Goal: Book appointment/travel/reservation

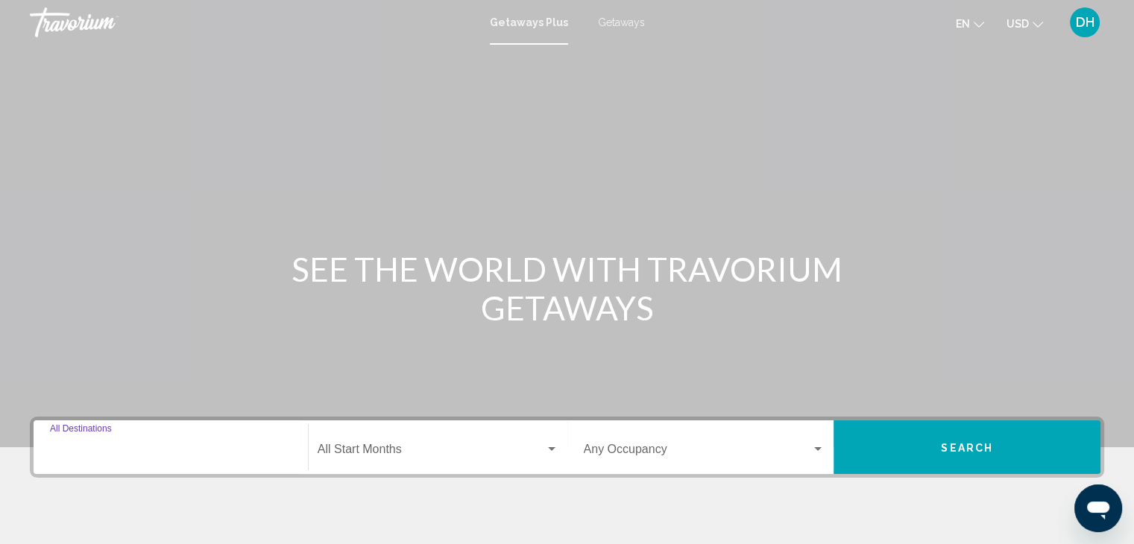
click at [219, 450] on input "Destination All Destinations" at bounding box center [171, 452] width 242 height 13
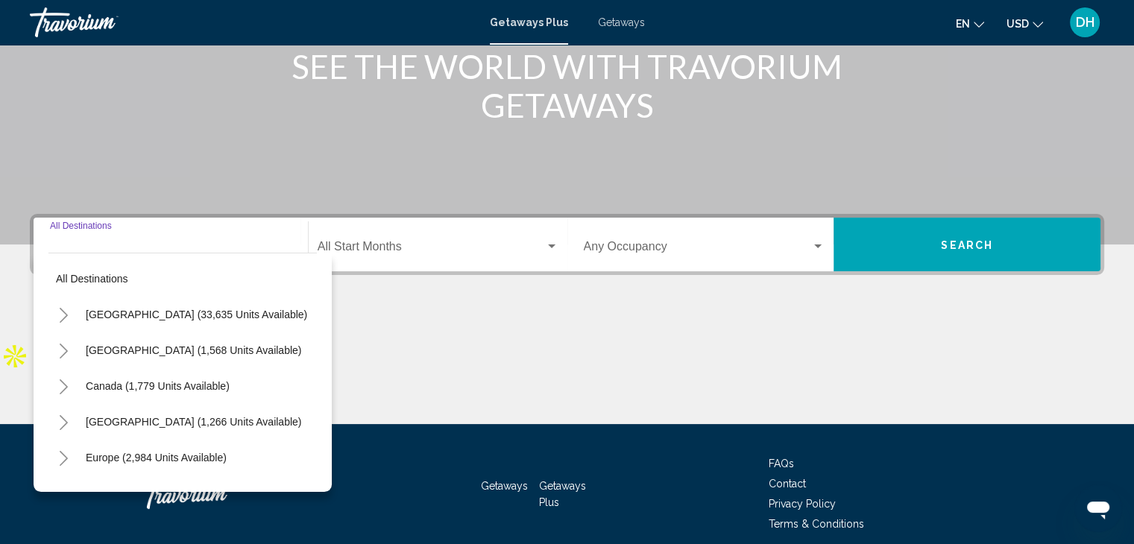
scroll to position [265, 0]
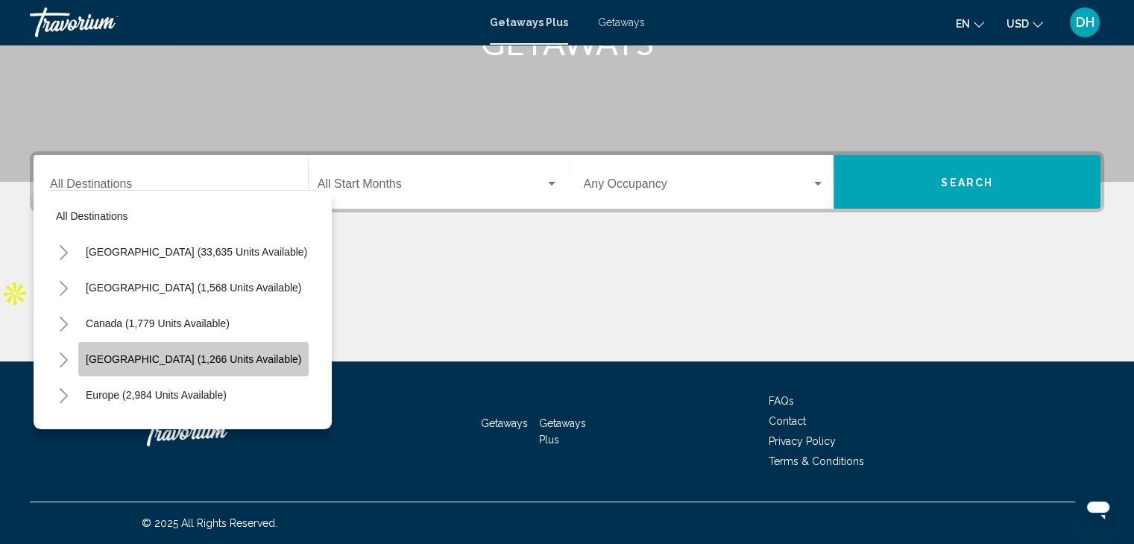
click at [213, 359] on span "[GEOGRAPHIC_DATA] (1,266 units available)" at bounding box center [193, 359] width 215 height 12
type input "**********"
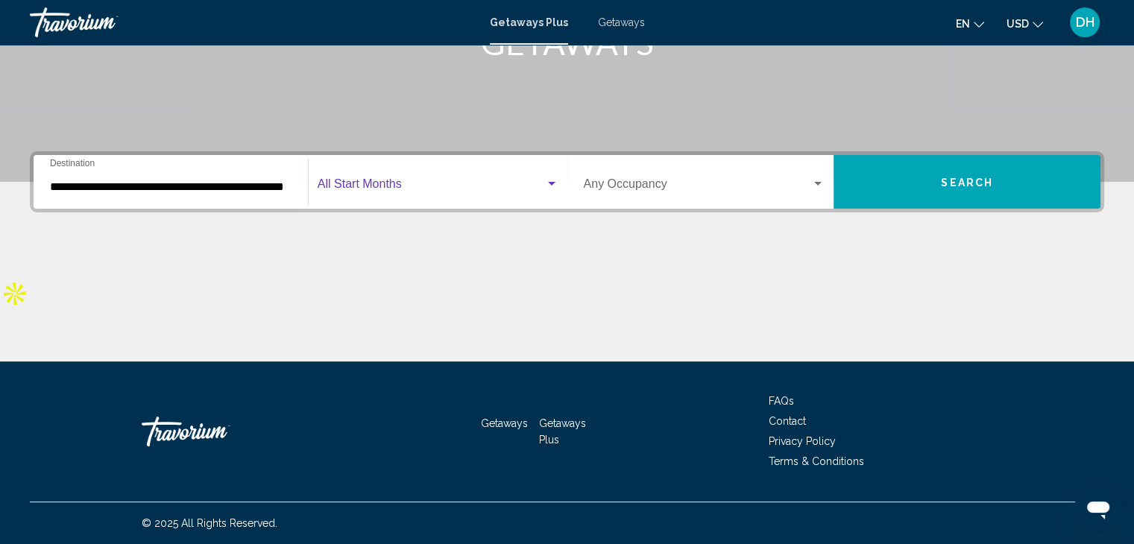
click at [517, 180] on span "Search widget" at bounding box center [431, 186] width 227 height 13
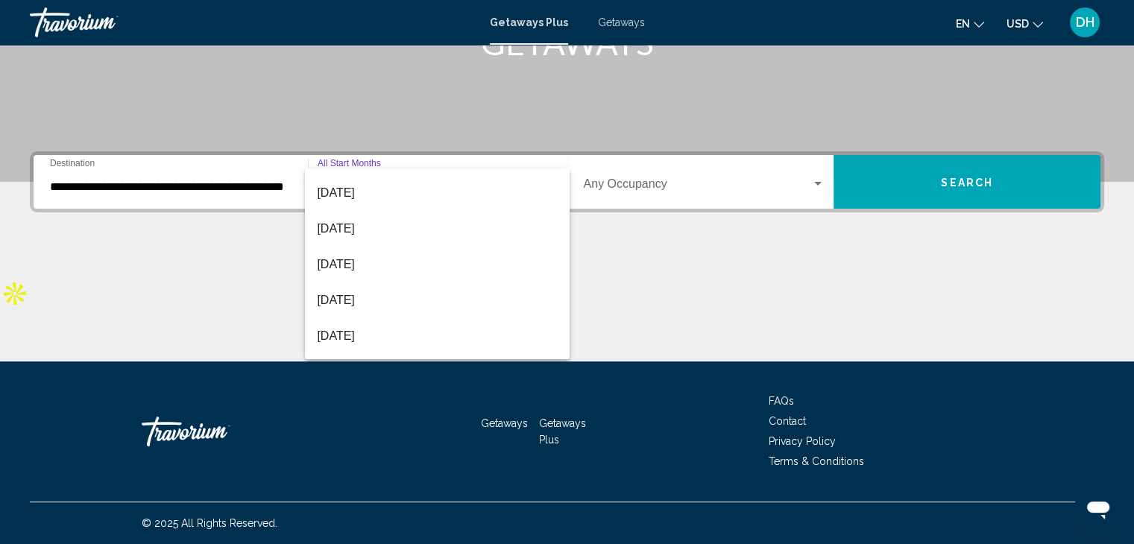
scroll to position [280, 0]
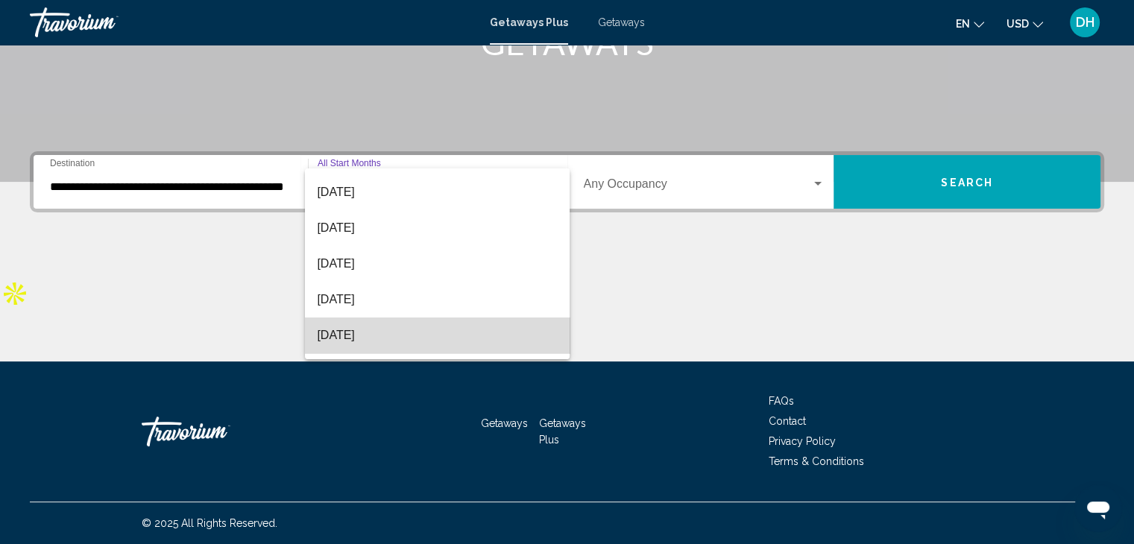
click at [468, 332] on span "[DATE]" at bounding box center [437, 336] width 241 height 36
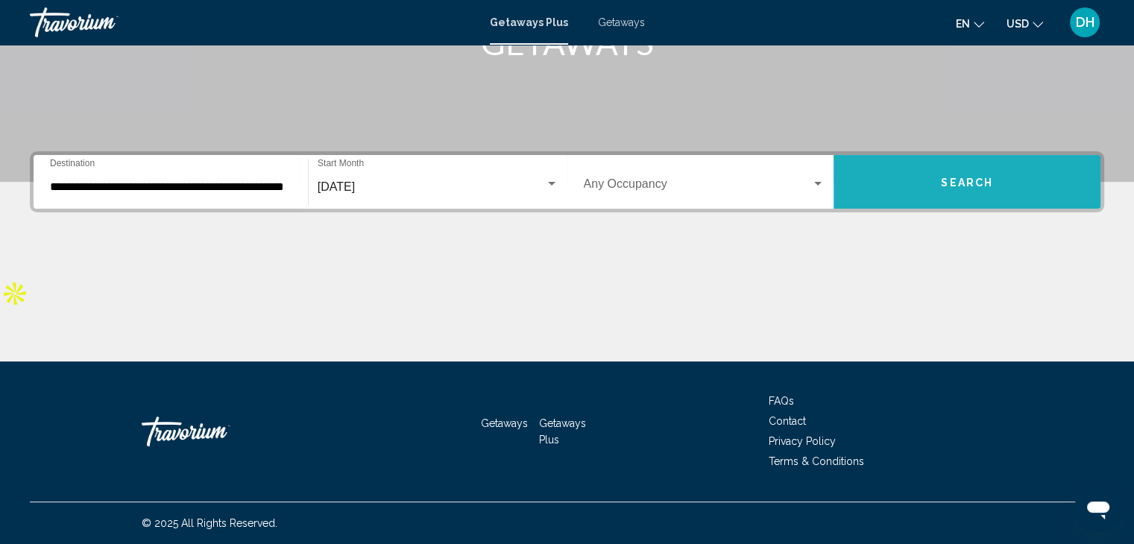
click at [982, 159] on button "Search" at bounding box center [966, 182] width 267 height 54
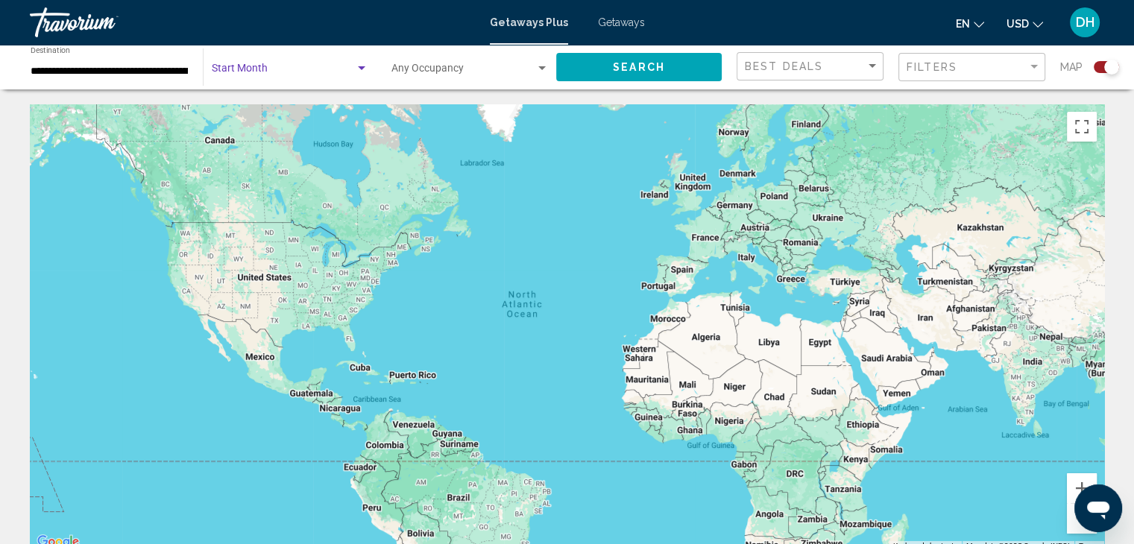
click at [321, 69] on span "Search widget" at bounding box center [283, 72] width 143 height 12
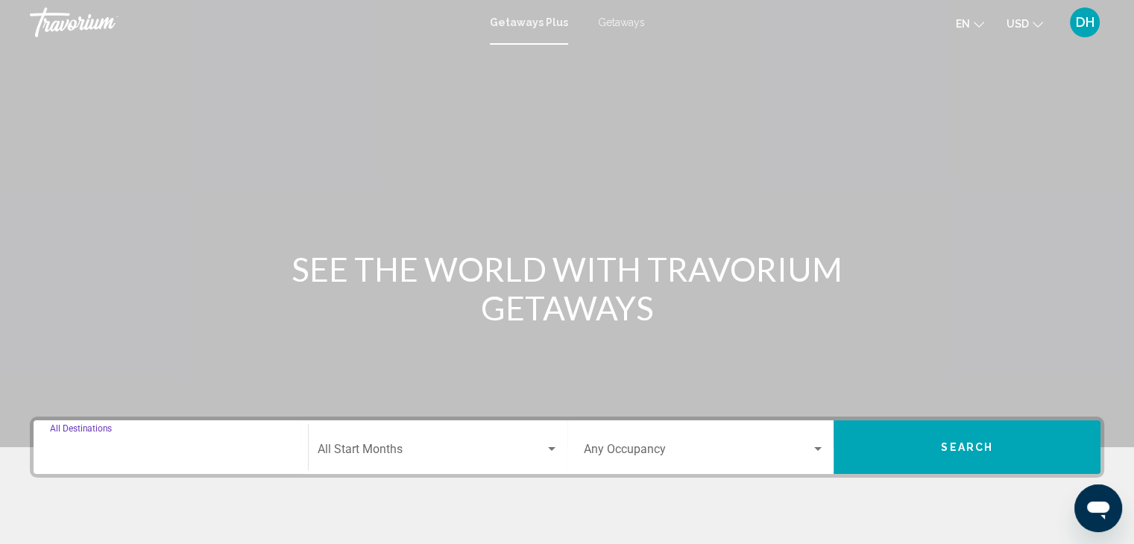
click at [265, 449] on input "Destination All Destinations" at bounding box center [171, 452] width 242 height 13
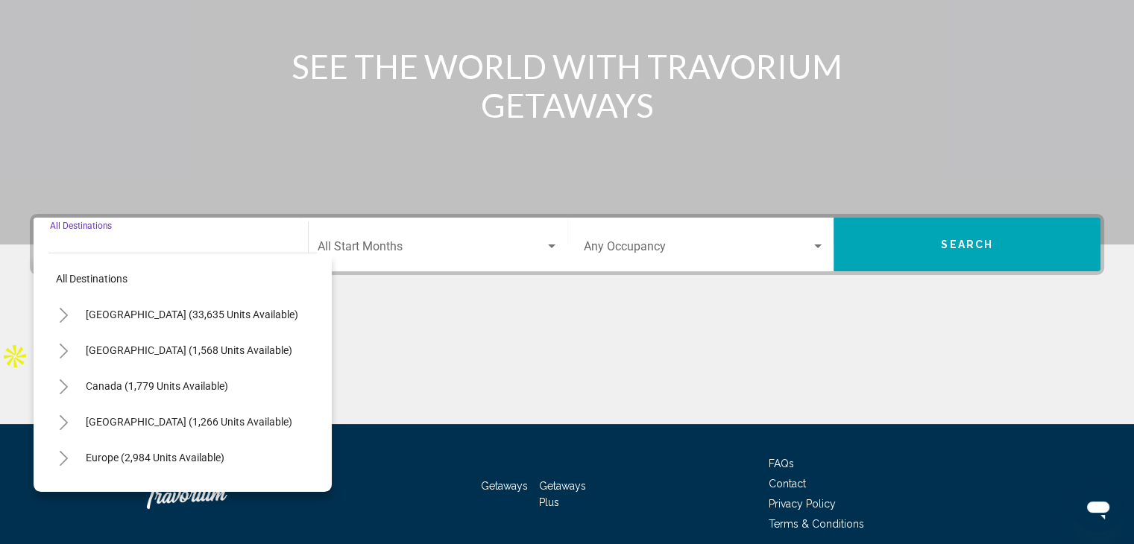
scroll to position [265, 0]
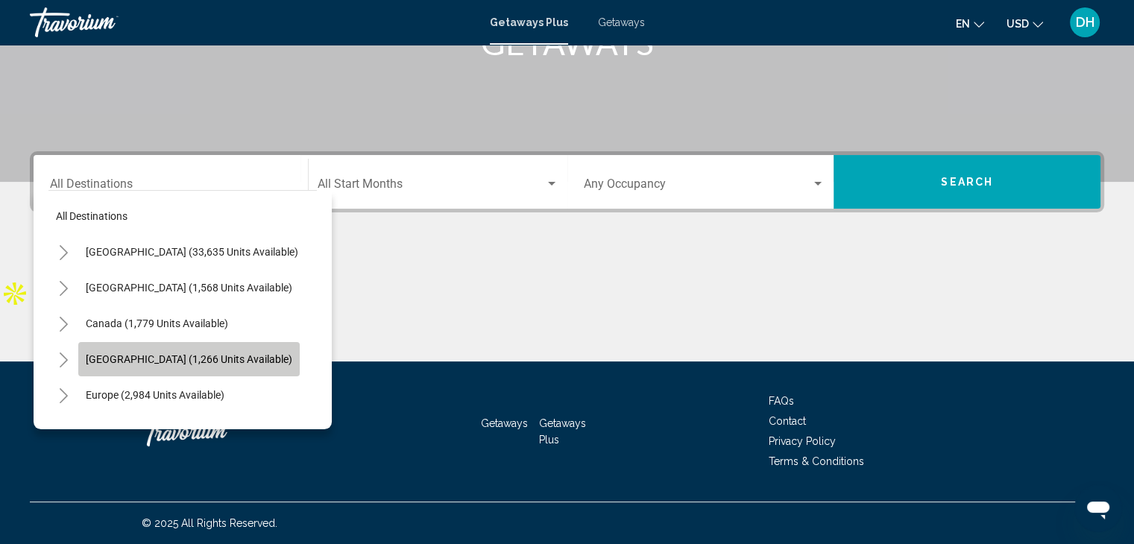
click at [215, 342] on button "[GEOGRAPHIC_DATA] (1,266 units available)" at bounding box center [188, 359] width 221 height 34
type input "**********"
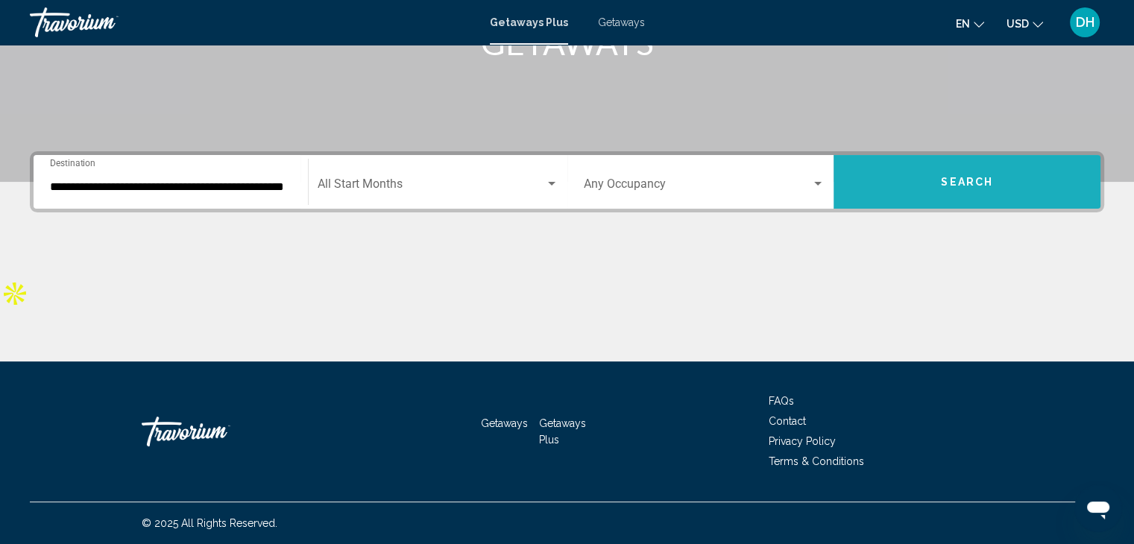
click at [942, 178] on span "Search" at bounding box center [967, 183] width 52 height 12
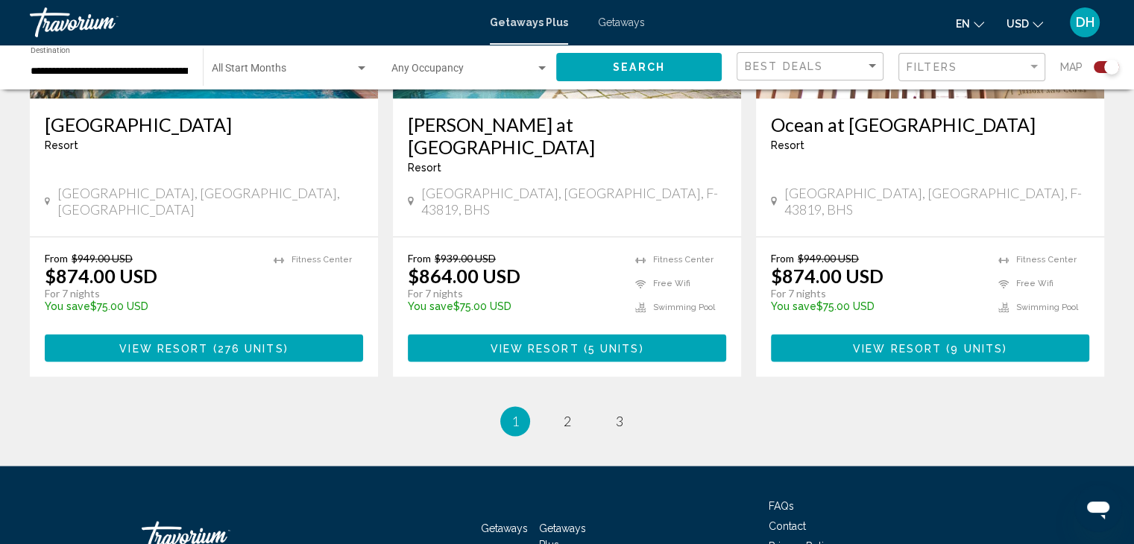
scroll to position [2368, 0]
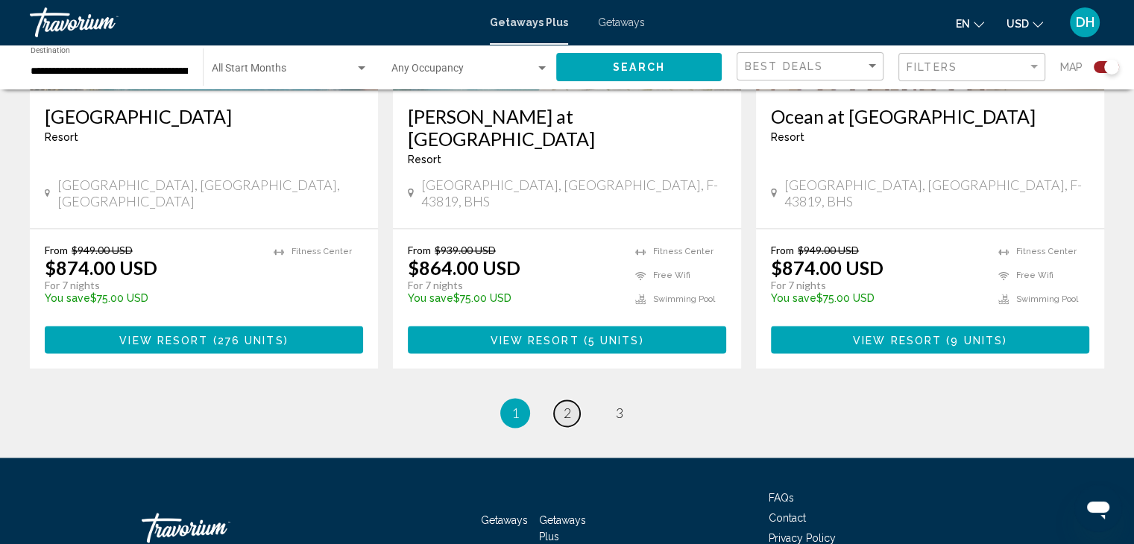
click at [568, 405] on span "2" at bounding box center [567, 413] width 7 height 16
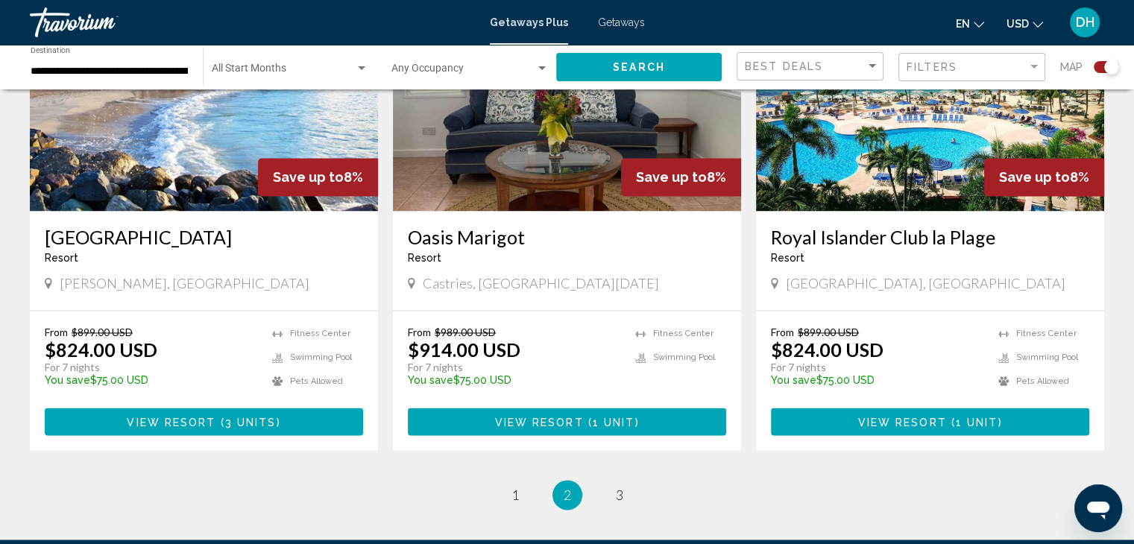
scroll to position [2224, 0]
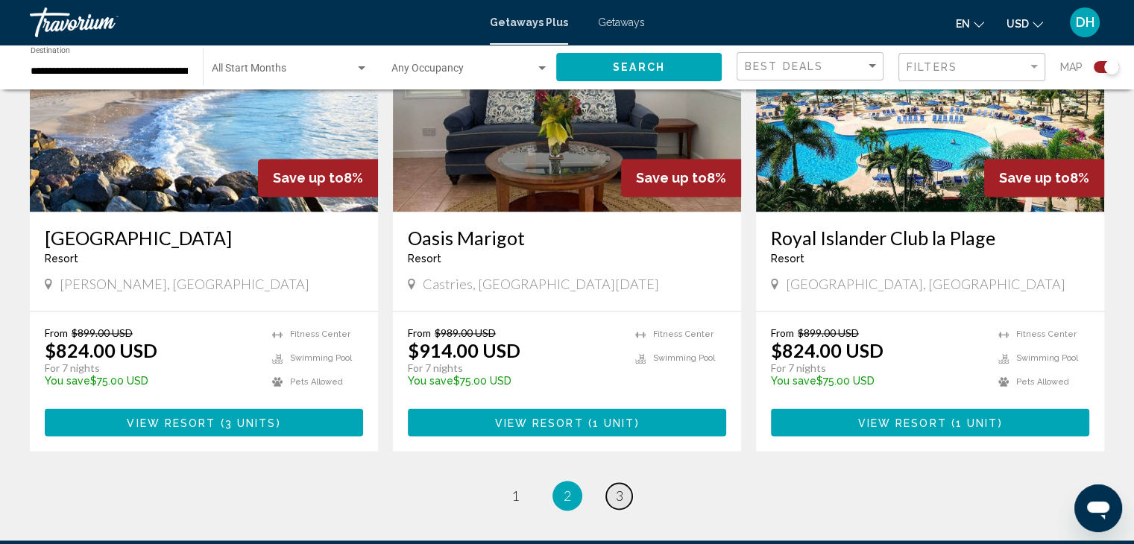
click at [616, 487] on span "3" at bounding box center [619, 495] width 7 height 16
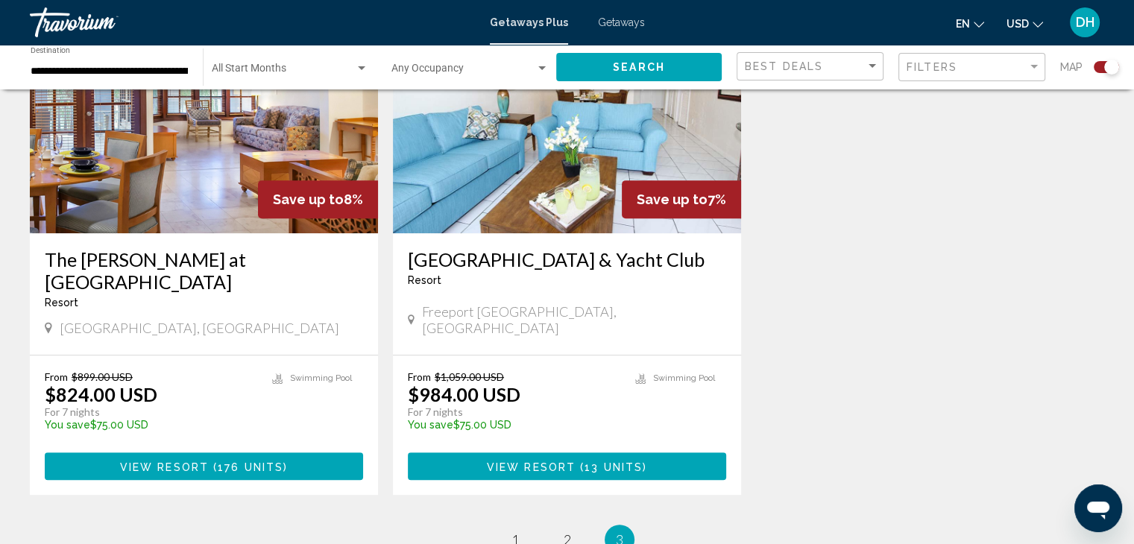
scroll to position [628, 0]
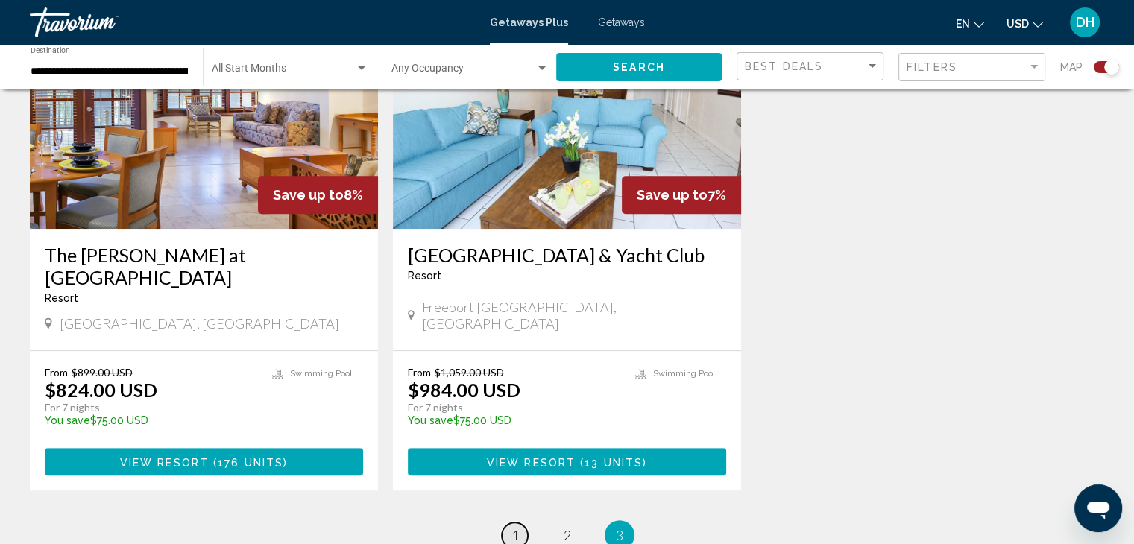
click at [509, 523] on link "page 1" at bounding box center [515, 536] width 26 height 26
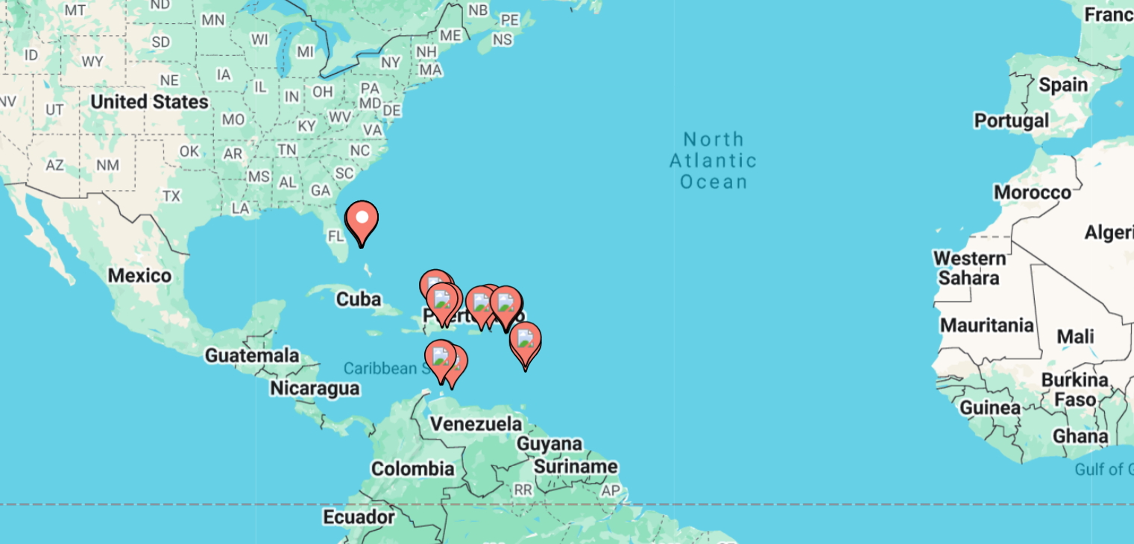
drag, startPoint x: 419, startPoint y: 389, endPoint x: 493, endPoint y: 347, distance: 85.2
click at [493, 347] on div "To activate drag with keyboard, press Alt + Enter. Once in keyboard drag state,…" at bounding box center [567, 327] width 1074 height 447
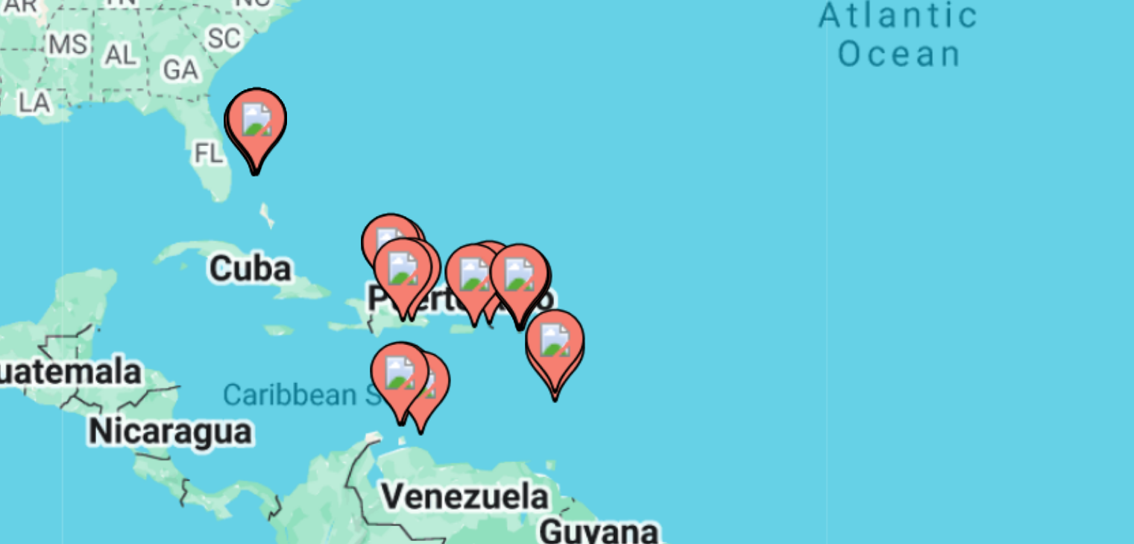
click at [488, 352] on div "To activate drag with keyboard, press Alt + Enter. Once in keyboard drag state,…" at bounding box center [567, 327] width 1074 height 447
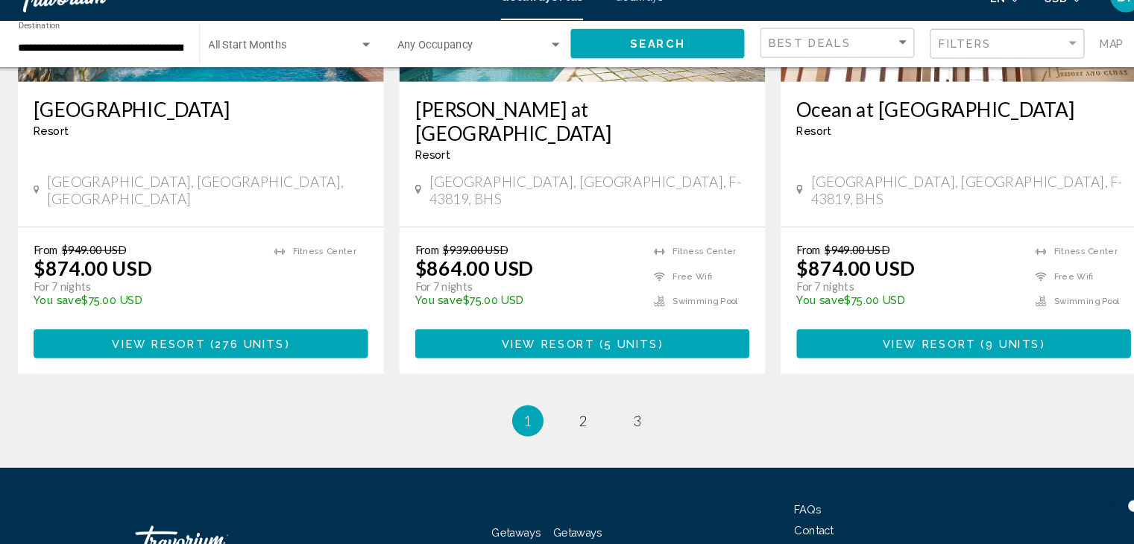
scroll to position [2368, 0]
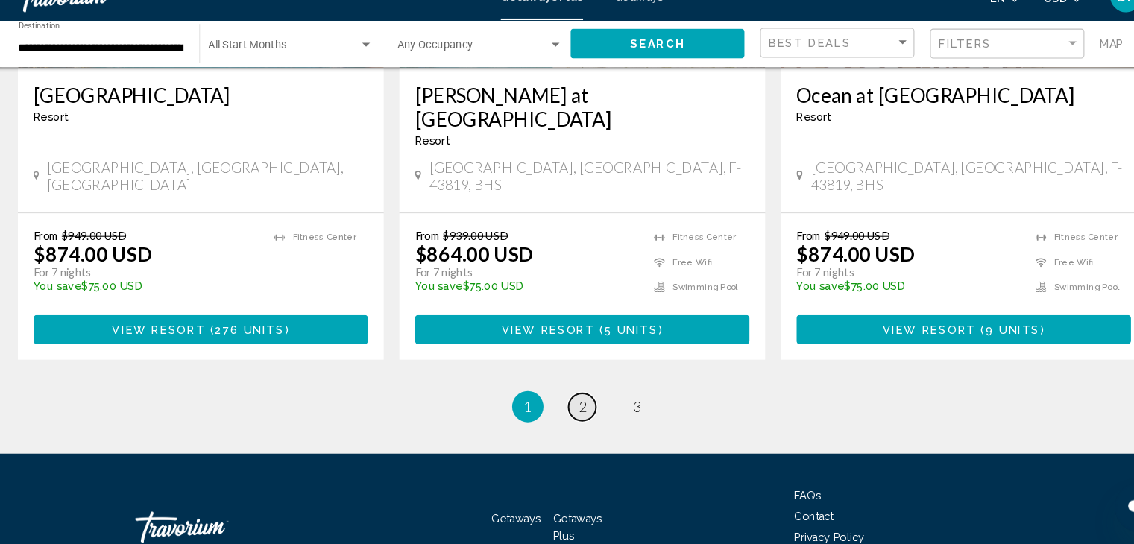
click at [566, 405] on span "2" at bounding box center [567, 413] width 7 height 16
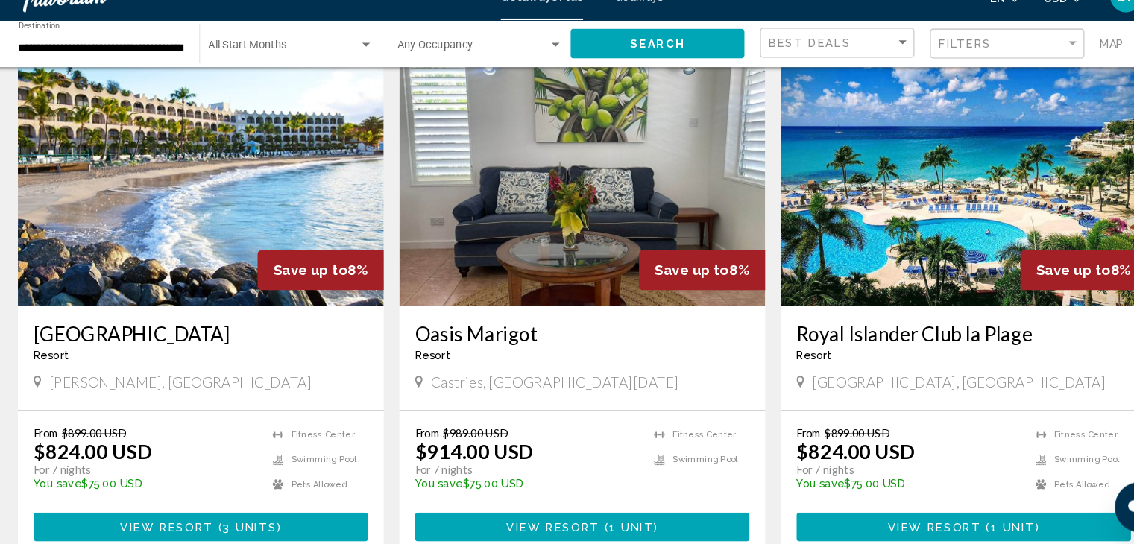
scroll to position [2368, 0]
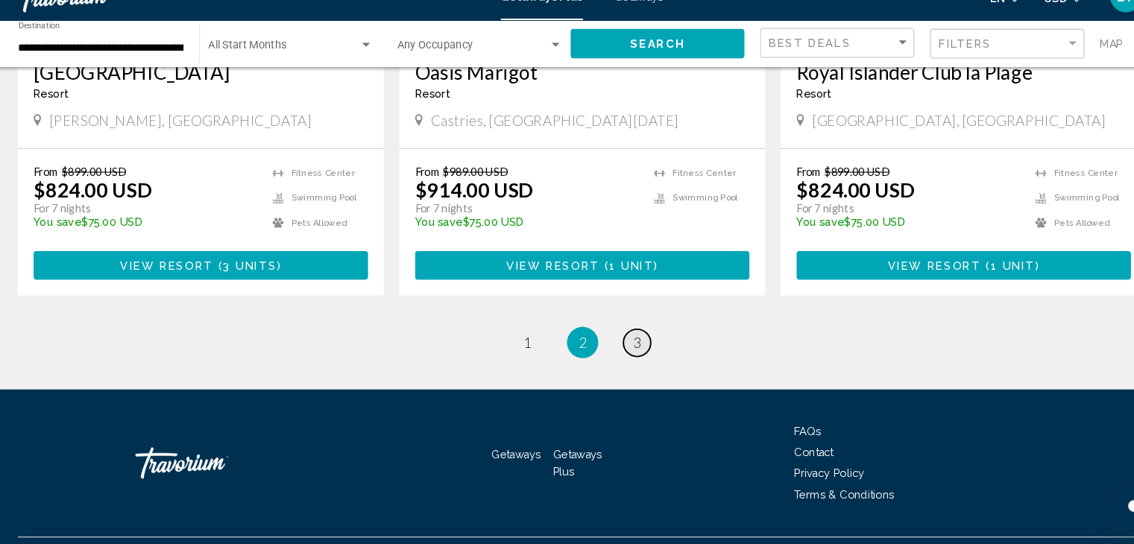
click at [622, 344] on span "3" at bounding box center [619, 352] width 7 height 16
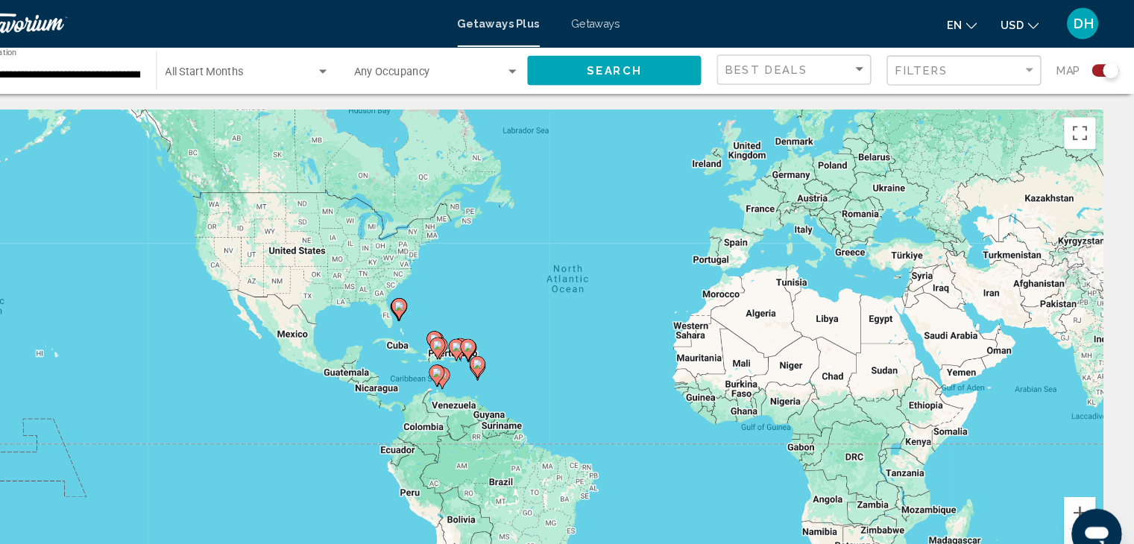
drag, startPoint x: 622, startPoint y: 323, endPoint x: 757, endPoint y: 105, distance: 256.1
click at [757, 105] on div "To activate drag with keyboard, press Alt + Enter. Once in keyboard drag state,…" at bounding box center [567, 327] width 1074 height 447
